Goal: Information Seeking & Learning: Learn about a topic

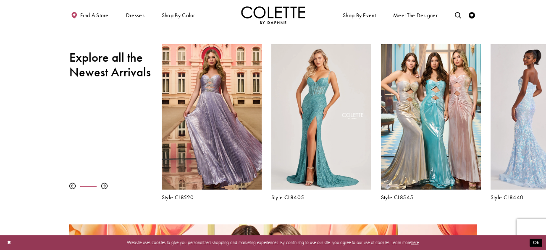
scroll to position [266, 0]
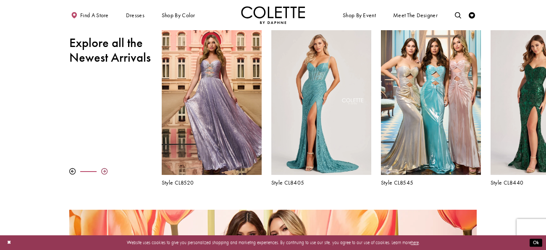
click at [103, 171] on div at bounding box center [104, 171] width 6 height 6
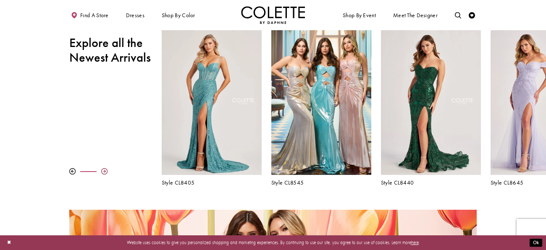
click at [103, 171] on div at bounding box center [104, 171] width 6 height 6
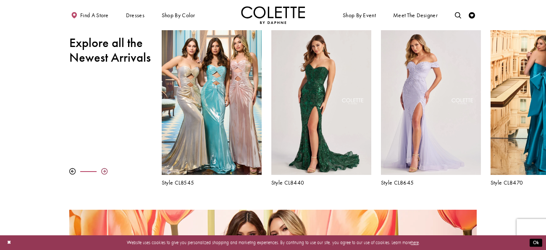
click at [103, 171] on div at bounding box center [104, 171] width 6 height 6
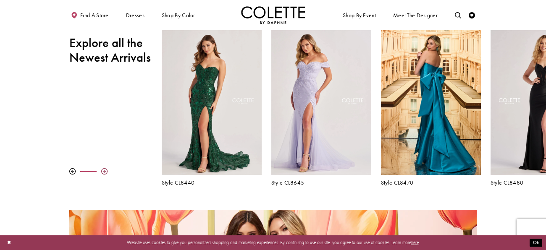
click at [103, 171] on div at bounding box center [104, 171] width 6 height 6
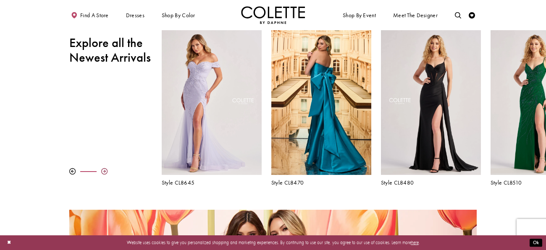
click at [103, 171] on div at bounding box center [104, 171] width 6 height 6
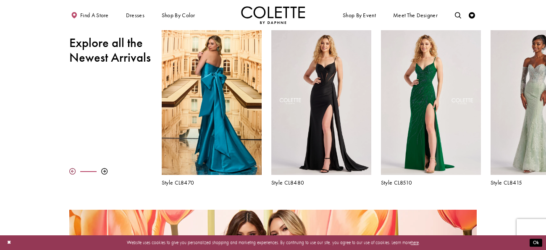
click at [72, 170] on div at bounding box center [72, 171] width 6 height 6
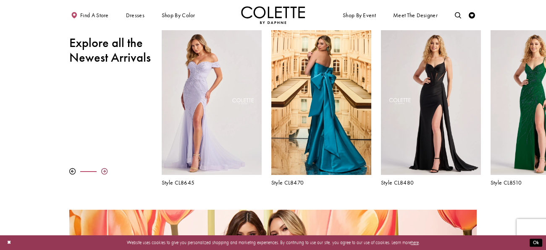
click at [106, 171] on div at bounding box center [104, 171] width 6 height 6
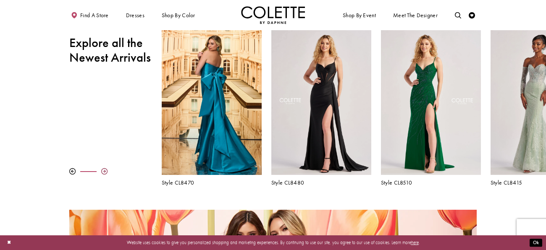
click at [106, 171] on div at bounding box center [104, 171] width 6 height 6
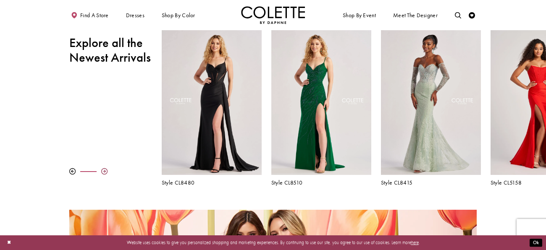
click at [106, 171] on div at bounding box center [104, 171] width 6 height 6
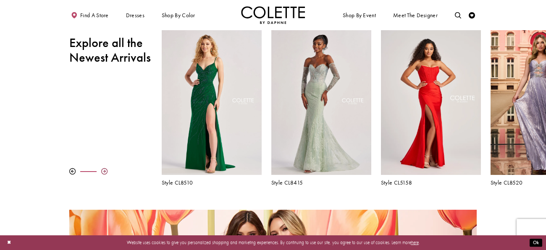
click at [106, 171] on div at bounding box center [104, 171] width 6 height 6
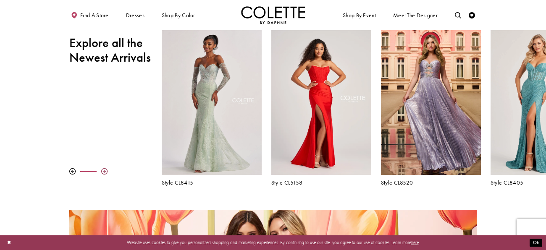
click at [106, 171] on div at bounding box center [104, 171] width 6 height 6
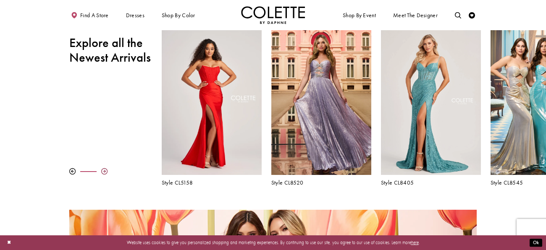
click at [106, 171] on div at bounding box center [104, 171] width 6 height 6
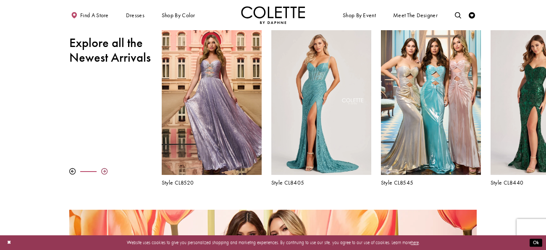
click at [106, 171] on div at bounding box center [104, 171] width 6 height 6
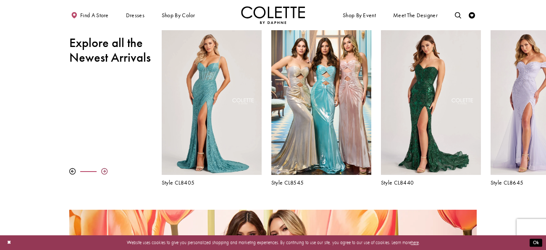
click at [106, 171] on div at bounding box center [104, 171] width 6 height 6
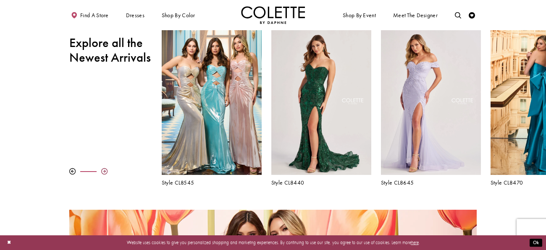
click at [106, 171] on div at bounding box center [104, 171] width 6 height 6
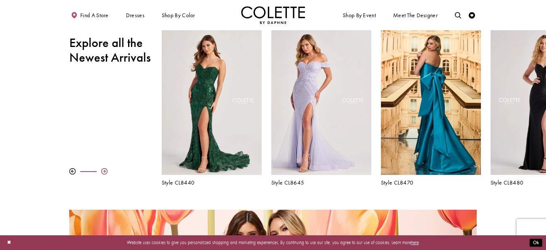
click at [106, 171] on div at bounding box center [104, 171] width 6 height 6
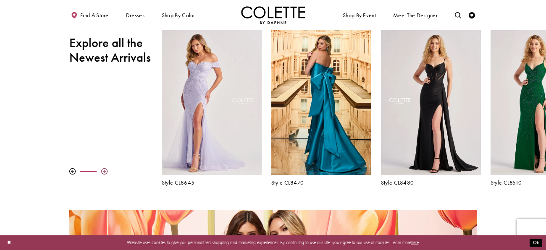
click at [106, 171] on div at bounding box center [104, 171] width 6 height 6
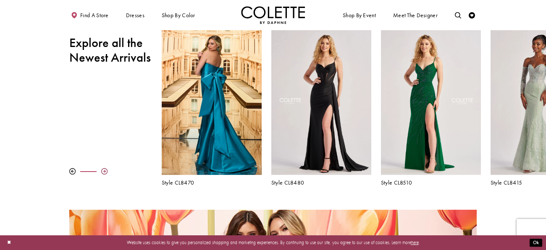
click at [106, 171] on div at bounding box center [104, 171] width 6 height 6
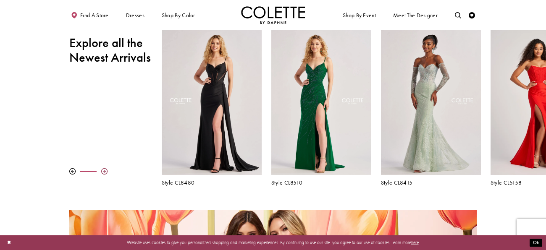
click at [106, 171] on div at bounding box center [104, 171] width 6 height 6
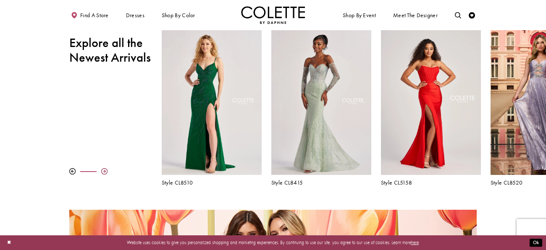
click at [106, 171] on div at bounding box center [104, 171] width 6 height 6
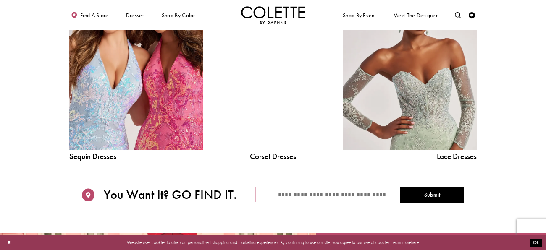
scroll to position [770, 0]
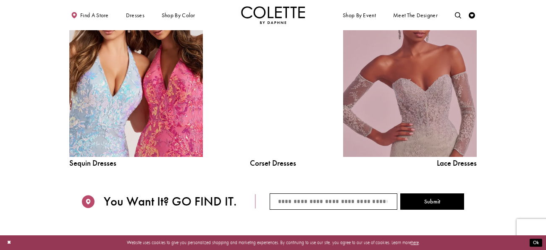
click at [405, 108] on link "Lace Dress Spring 2025 collection Related Link" at bounding box center [410, 72] width 134 height 169
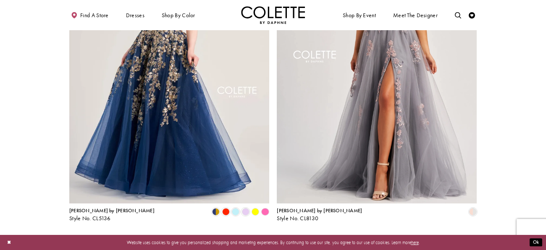
scroll to position [1089, 0]
click at [261, 234] on link "2" at bounding box center [263, 238] width 7 height 9
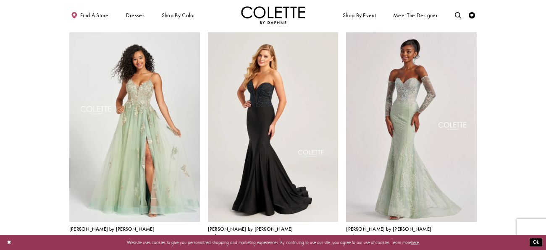
scroll to position [743, 0]
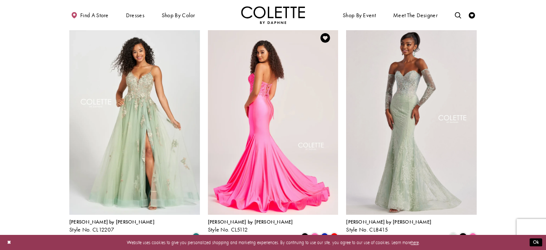
click at [320, 168] on img "Visit Colette by Daphne Style No. CL5112 Page" at bounding box center [273, 120] width 131 height 190
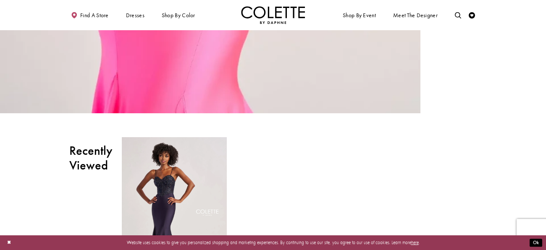
scroll to position [1776, 0]
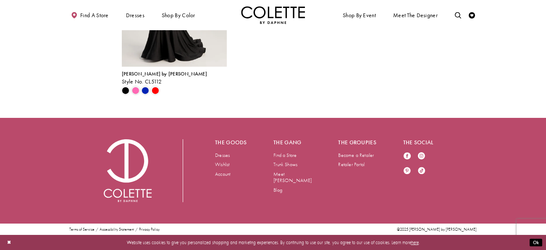
scroll to position [1225, 0]
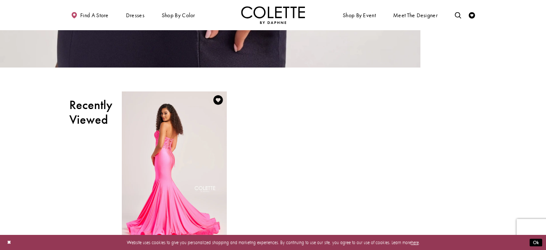
click at [200, 123] on img "Visit Colette by Daphne Style No. CL5112 Page" at bounding box center [174, 168] width 105 height 152
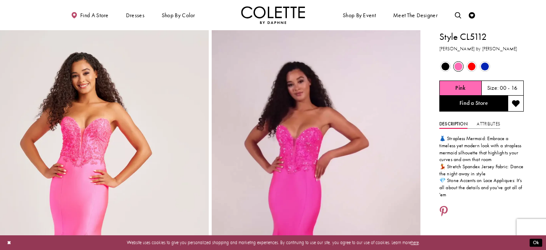
click at [471, 63] on span "Product color controls state depends on size chosen" at bounding box center [472, 67] width 8 height 8
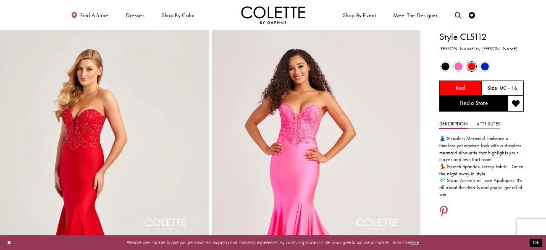
click at [485, 67] on span "Product color controls state depends on size chosen" at bounding box center [485, 67] width 8 height 8
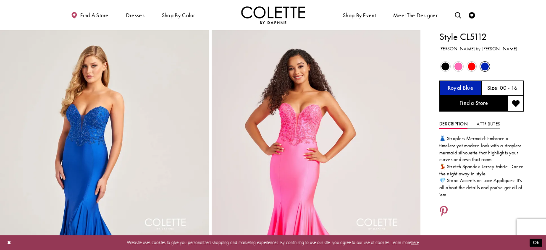
click at [458, 68] on span "Product color controls state depends on size chosen" at bounding box center [459, 67] width 8 height 8
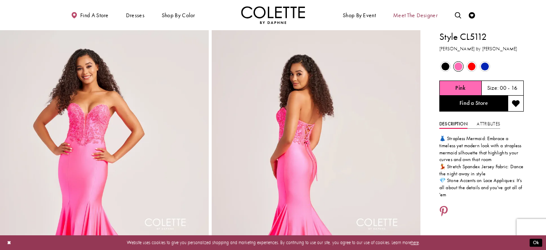
click at [431, 15] on span "Meet the designer" at bounding box center [415, 15] width 45 height 6
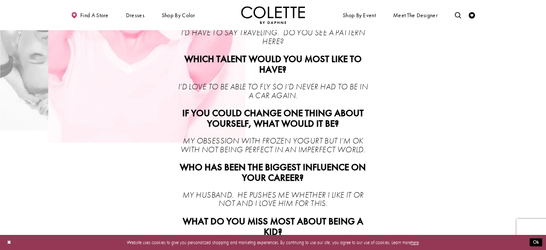
scroll to position [406, 0]
